Goal: Information Seeking & Learning: Learn about a topic

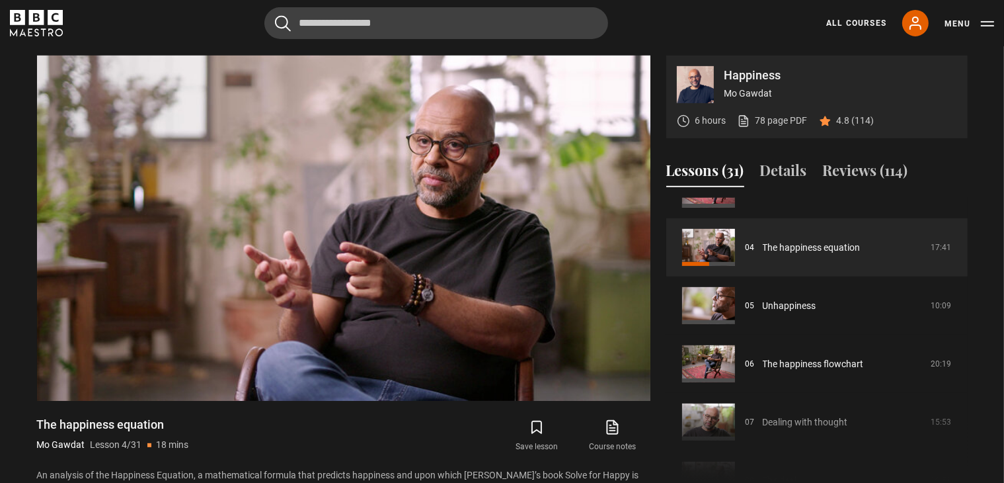
scroll to position [190, 0]
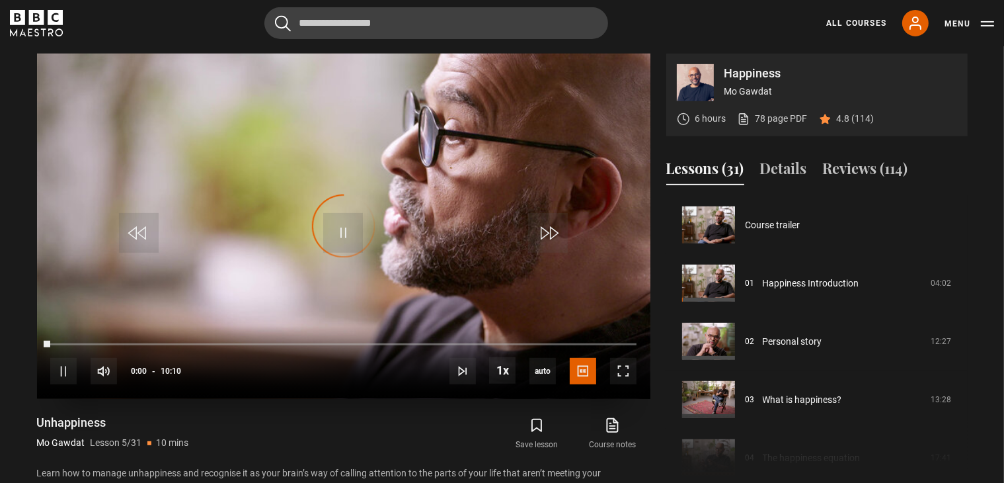
scroll to position [233, 0]
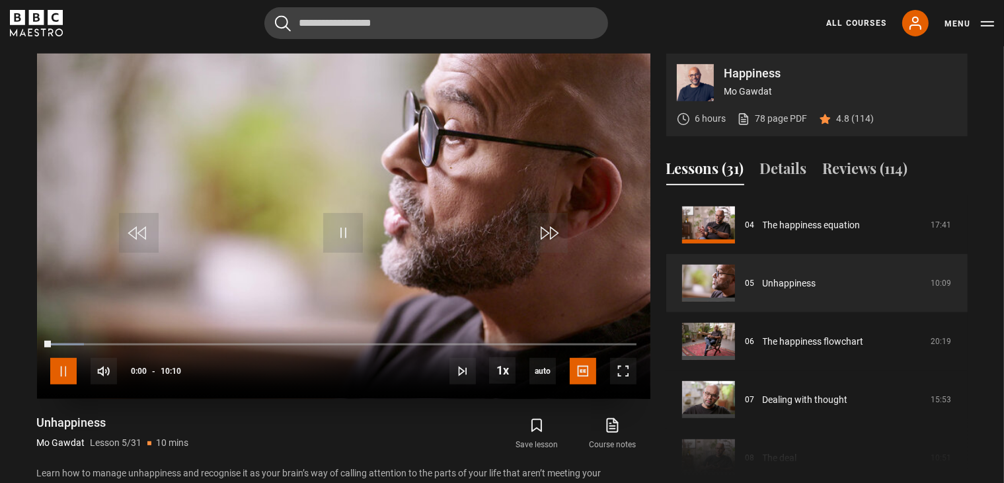
click at [62, 366] on span "Video Player" at bounding box center [63, 371] width 26 height 26
click at [57, 367] on span "Video Player" at bounding box center [63, 371] width 26 height 26
click at [56, 366] on span "Video Player" at bounding box center [63, 371] width 26 height 26
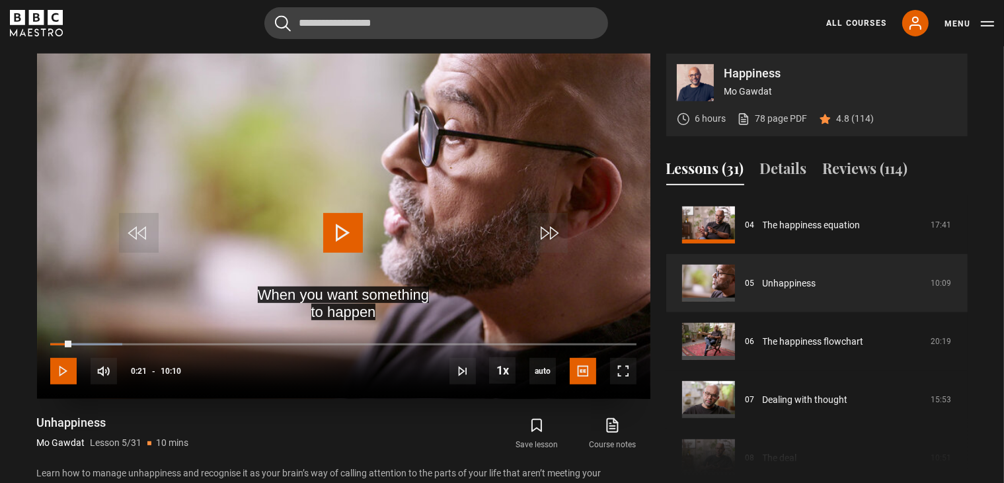
drag, startPoint x: 61, startPoint y: 369, endPoint x: 66, endPoint y: 362, distance: 8.5
click at [61, 368] on span "Video Player" at bounding box center [63, 371] width 26 height 26
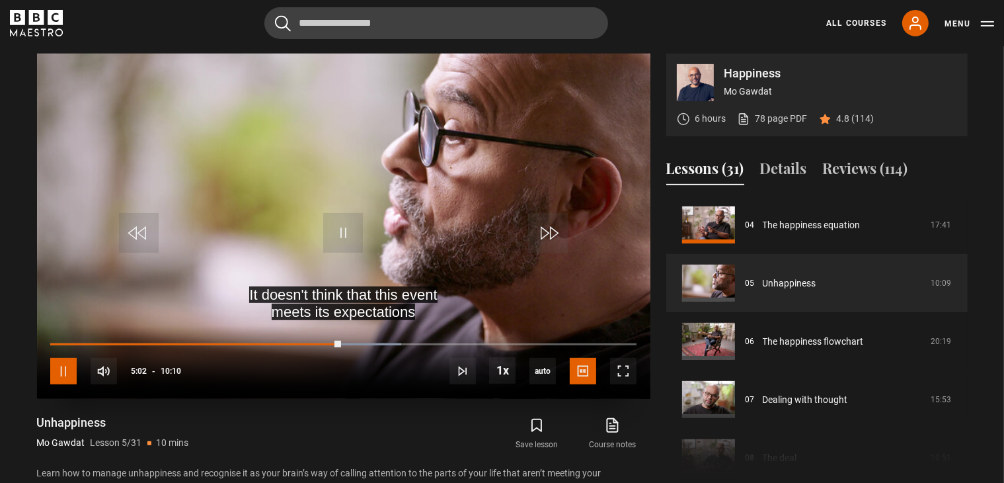
click at [59, 371] on span "Video Player" at bounding box center [63, 371] width 26 height 26
click at [59, 368] on span "Video Player" at bounding box center [63, 371] width 26 height 26
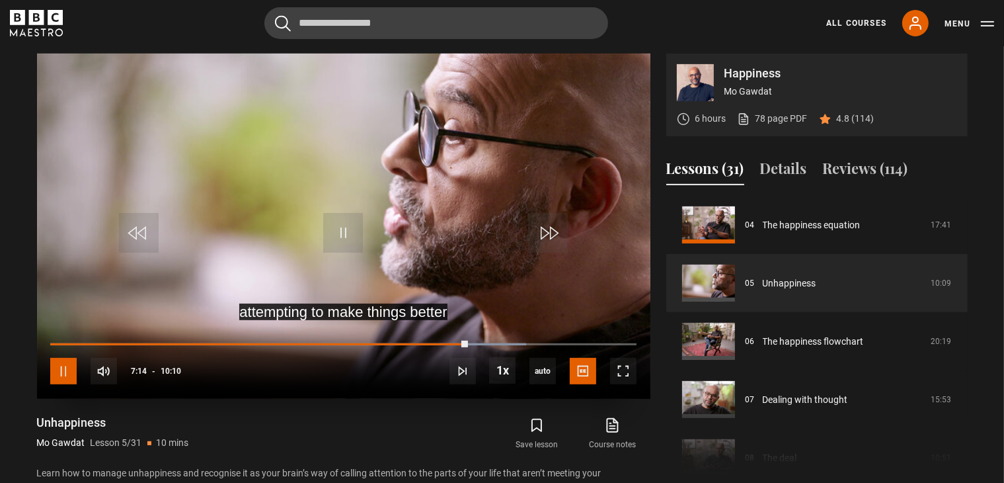
click at [66, 368] on span "Video Player" at bounding box center [63, 371] width 26 height 26
click at [58, 368] on span "Video Player" at bounding box center [63, 371] width 26 height 26
click at [58, 369] on span "Video Player" at bounding box center [63, 371] width 26 height 26
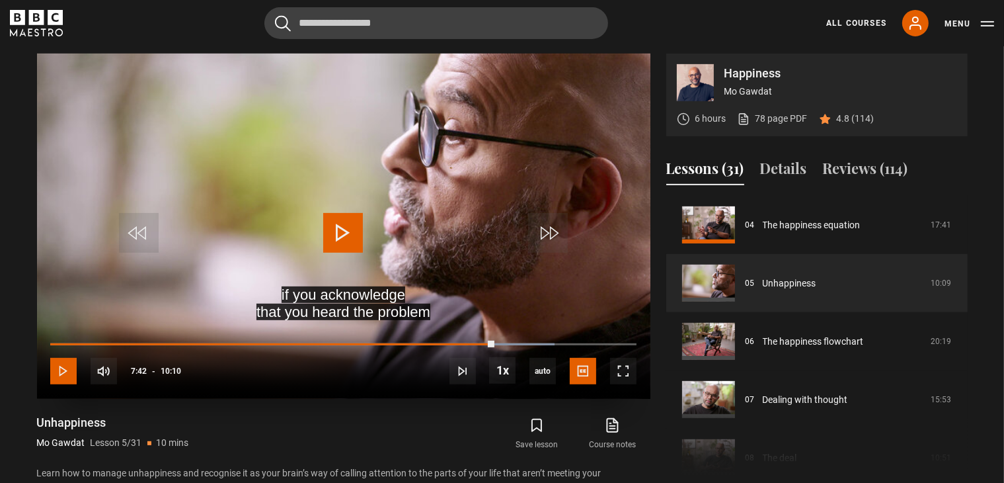
click at [60, 366] on span "Video Player" at bounding box center [63, 371] width 26 height 26
click at [59, 368] on span "Video Player" at bounding box center [63, 371] width 26 height 26
click at [63, 368] on span "Video Player" at bounding box center [63, 371] width 26 height 26
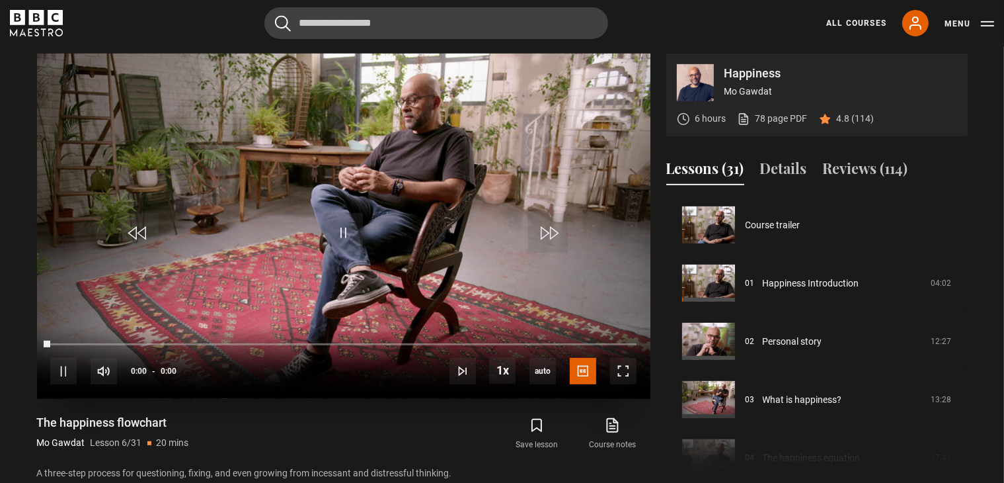
scroll to position [291, 0]
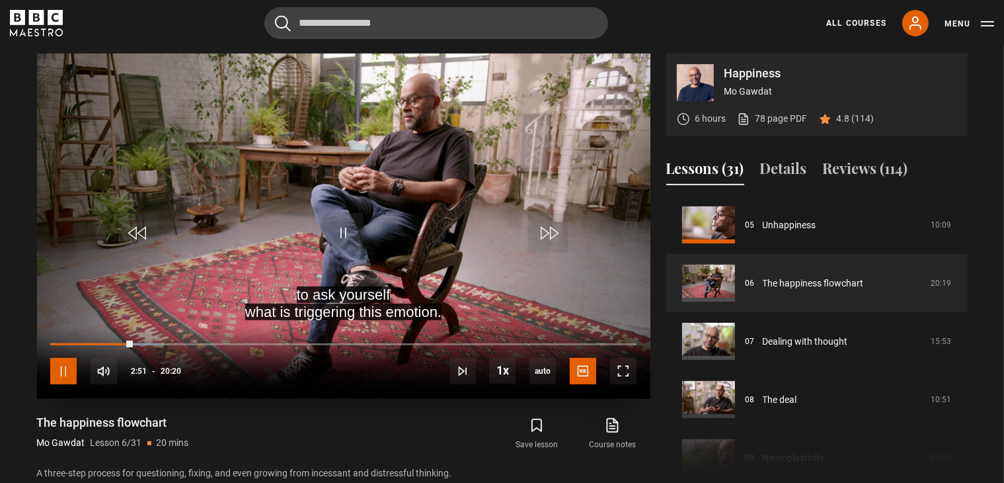
click at [62, 370] on span "Video Player" at bounding box center [63, 371] width 26 height 26
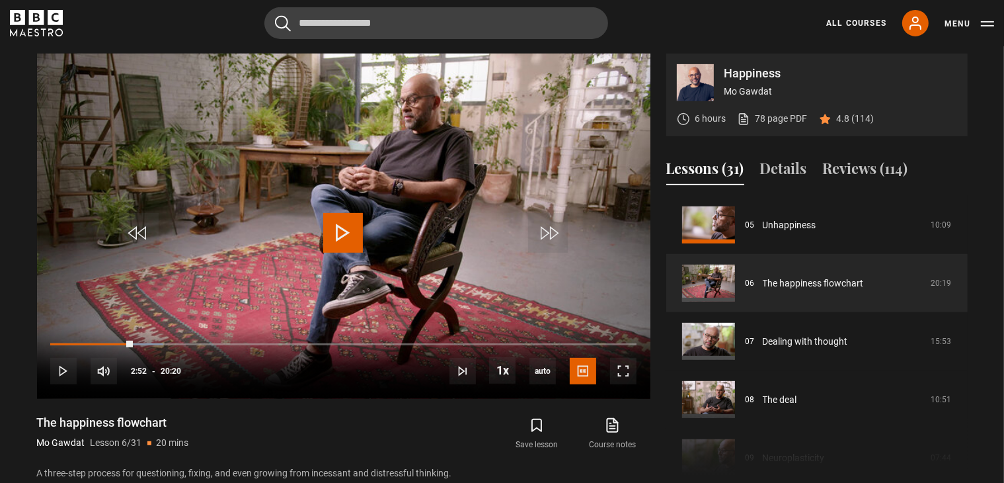
drag, startPoint x: 37, startPoint y: 418, endPoint x: 190, endPoint y: 426, distance: 153.5
click at [190, 426] on div "The happiness flowchart Mo Gawdat Lesson 6/31 20 mins" at bounding box center [187, 433] width 301 height 38
copy h1 "The happiness flowchart"
click at [56, 365] on span "Video Player" at bounding box center [63, 371] width 26 height 26
click at [60, 369] on span "Video Player" at bounding box center [63, 371] width 26 height 26
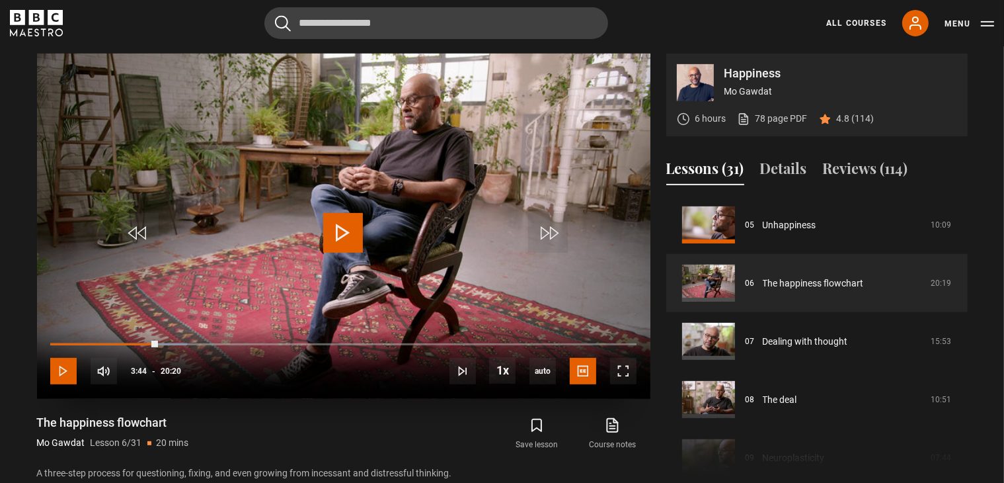
click at [67, 369] on span "Video Player" at bounding box center [63, 371] width 26 height 26
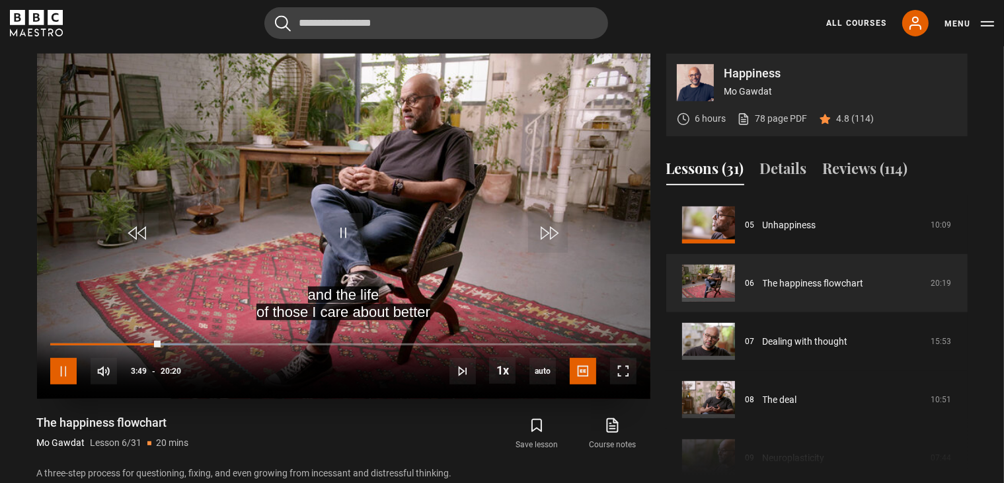
click at [67, 369] on span "Video Player" at bounding box center [63, 371] width 26 height 26
drag, startPoint x: 63, startPoint y: 368, endPoint x: 71, endPoint y: 337, distance: 32.1
click at [63, 368] on span "Video Player" at bounding box center [63, 371] width 26 height 26
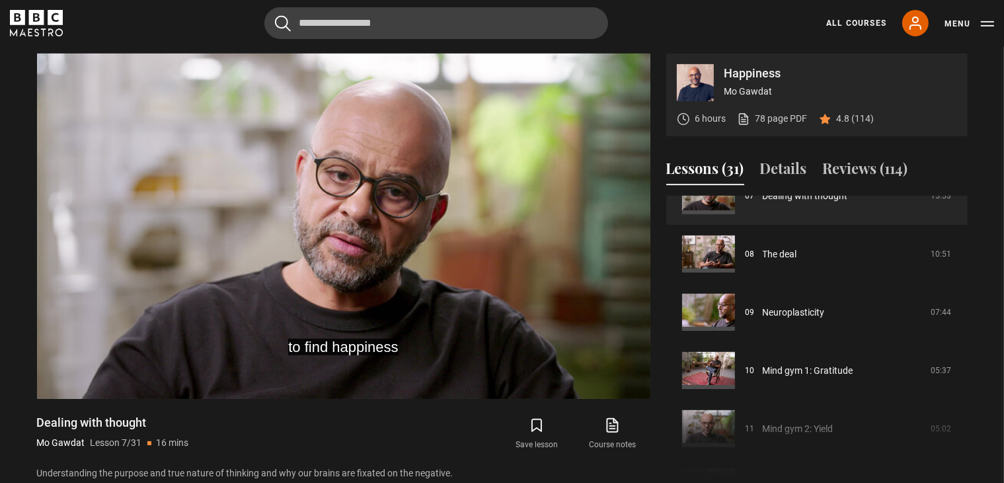
scroll to position [441, 0]
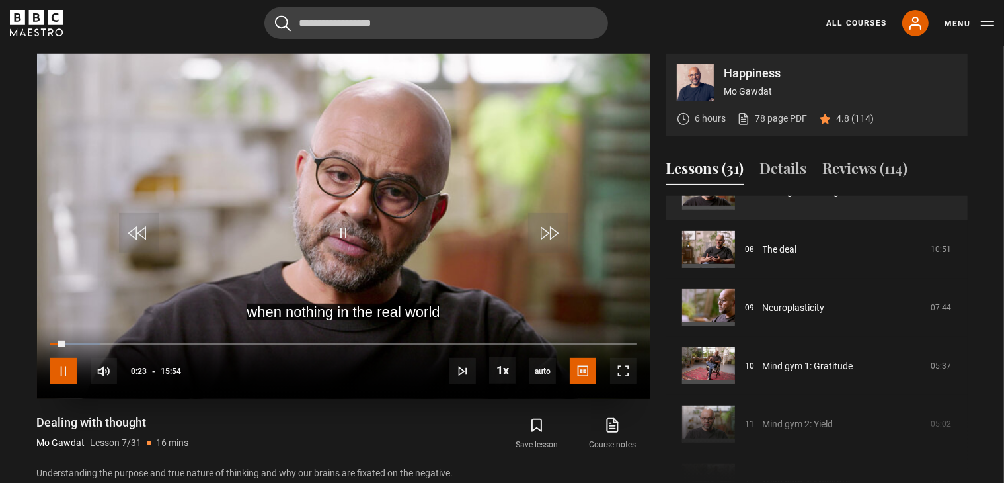
click at [61, 370] on span "Video Player" at bounding box center [63, 371] width 26 height 26
click at [348, 228] on span "Video Player" at bounding box center [343, 233] width 40 height 40
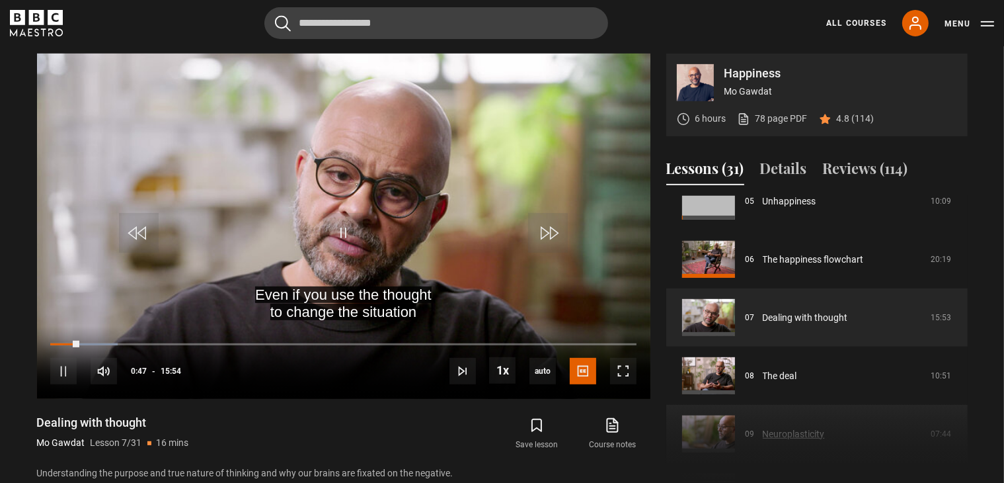
scroll to position [309, 0]
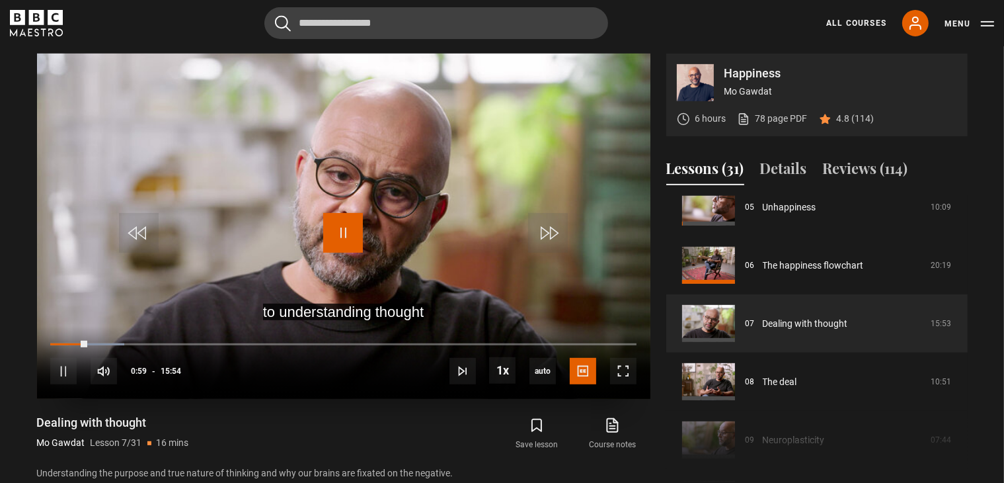
click at [338, 229] on span "Video Player" at bounding box center [343, 233] width 40 height 40
